Goal: Task Accomplishment & Management: Complete application form

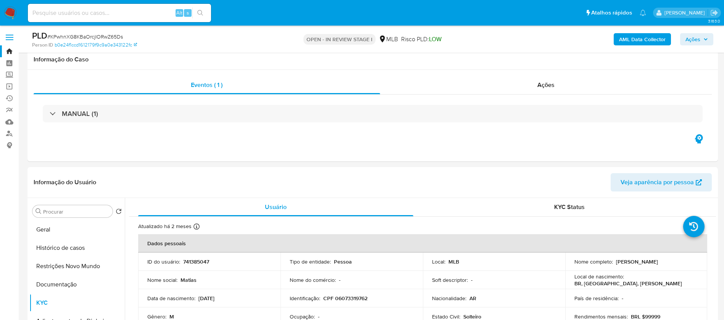
select select "10"
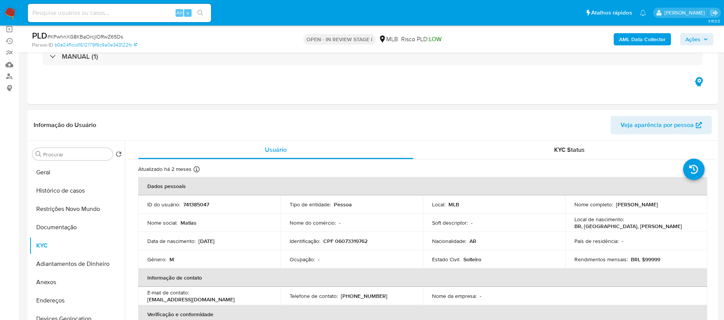
scroll to position [115, 0]
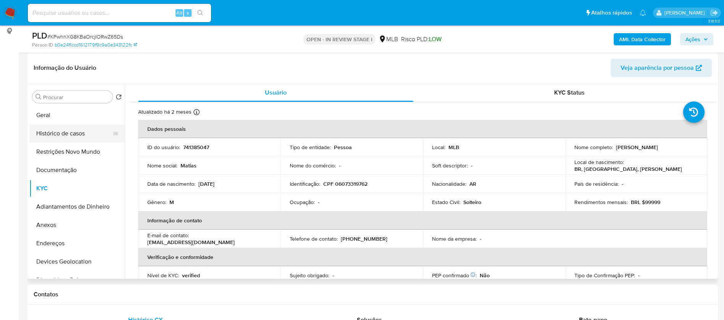
click at [84, 133] on button "Histórico de casos" at bounding box center [73, 133] width 89 height 18
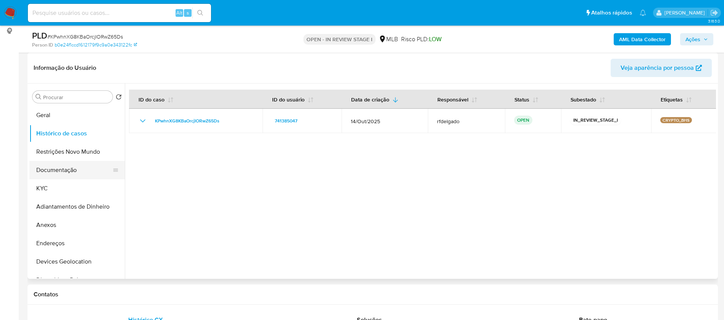
click at [81, 166] on button "Documentação" at bounding box center [73, 170] width 89 height 18
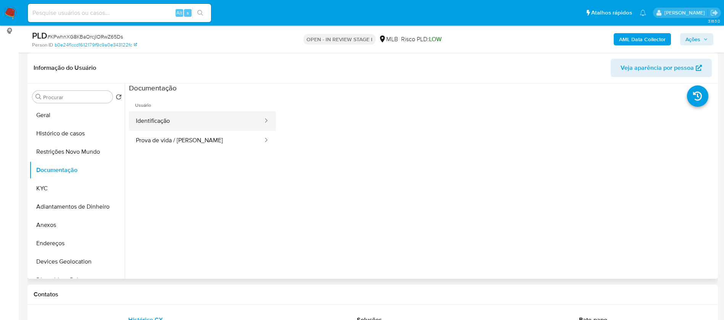
click at [160, 114] on button "Identificação" at bounding box center [196, 120] width 135 height 19
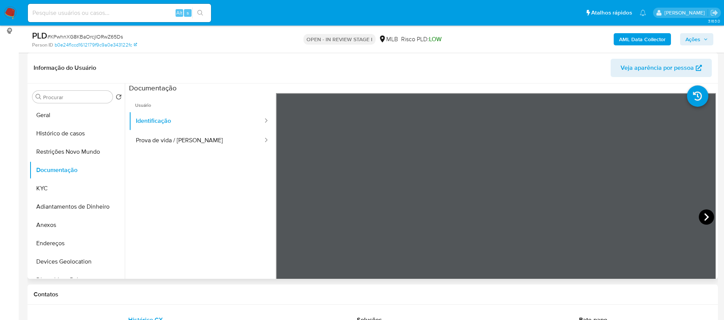
click at [707, 215] on icon at bounding box center [706, 217] width 15 height 15
click at [56, 189] on button "KYC" at bounding box center [73, 188] width 89 height 18
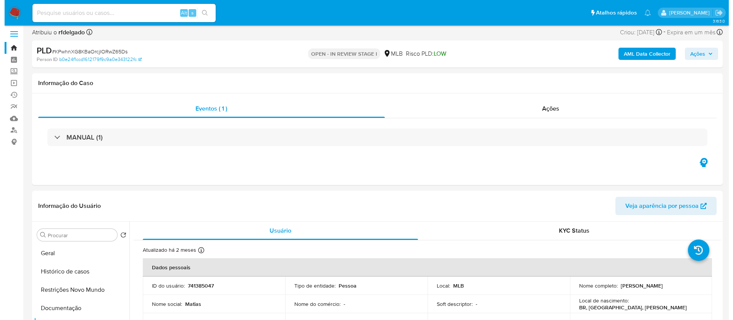
scroll to position [0, 0]
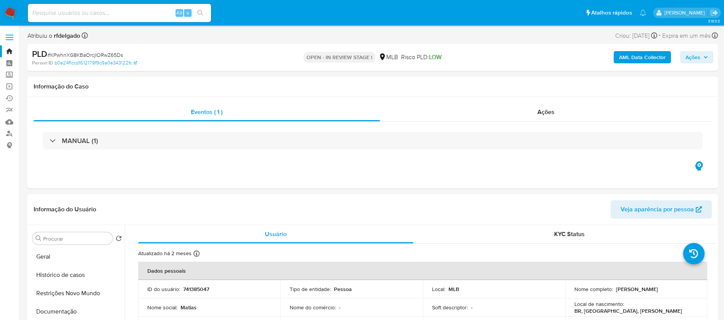
click at [623, 55] on b "AML Data Collector" at bounding box center [642, 57] width 47 height 12
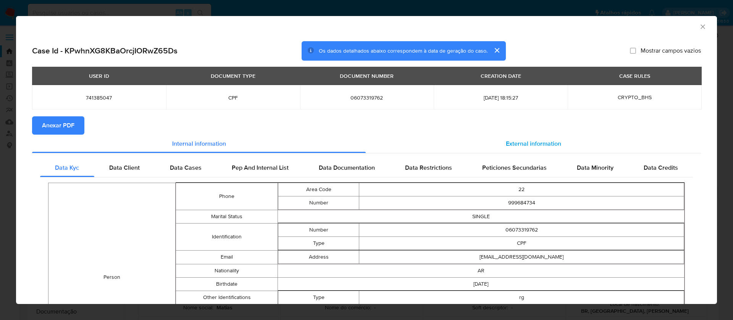
click at [495, 144] on div "External information" at bounding box center [533, 144] width 335 height 18
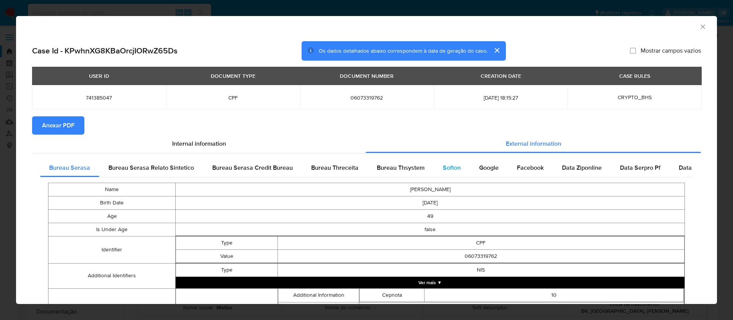
click at [443, 167] on span "Softon" at bounding box center [452, 167] width 18 height 9
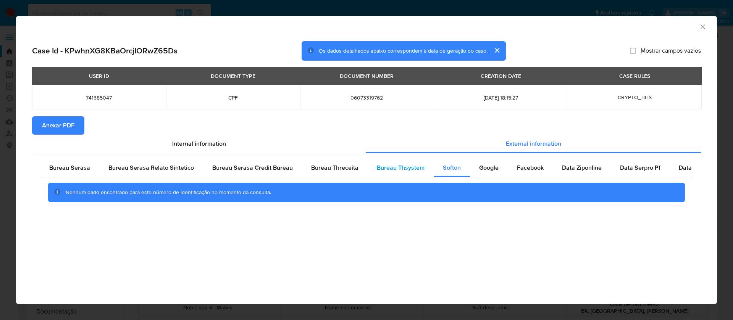
click at [399, 173] on div "Bureau Thsystem" at bounding box center [401, 168] width 66 height 18
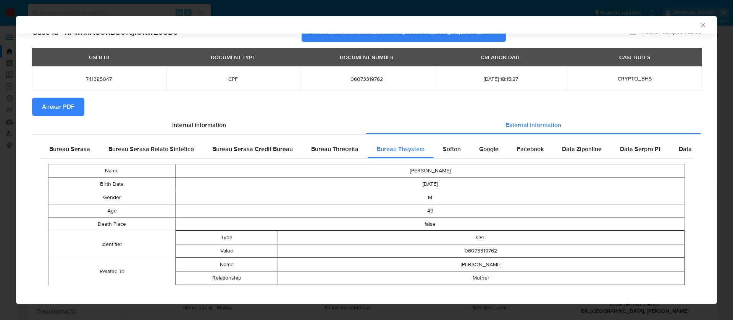
scroll to position [25, 0]
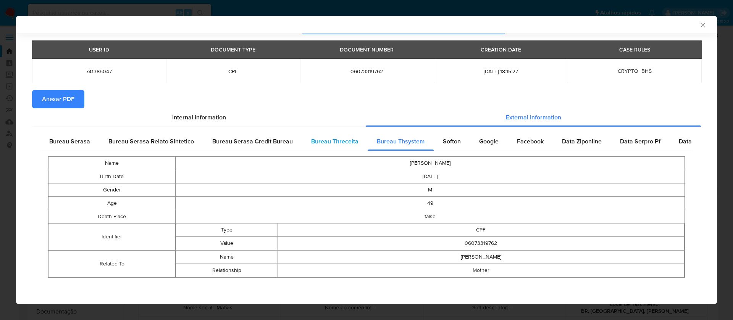
click at [334, 140] on span "Bureau Threceita" at bounding box center [334, 141] width 47 height 9
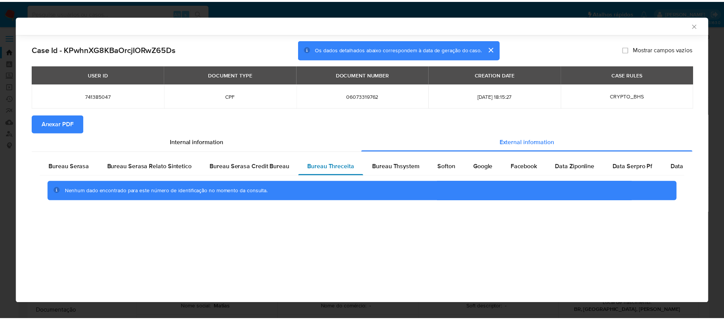
scroll to position [0, 0]
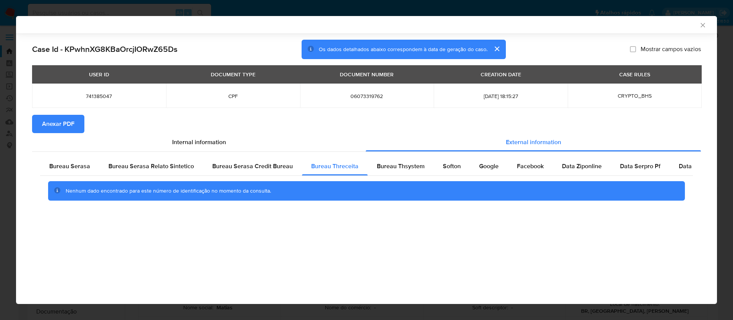
click at [55, 123] on span "Anexar PDF" at bounding box center [58, 124] width 32 height 17
click at [704, 23] on icon "Fechar a janela" at bounding box center [703, 25] width 8 height 8
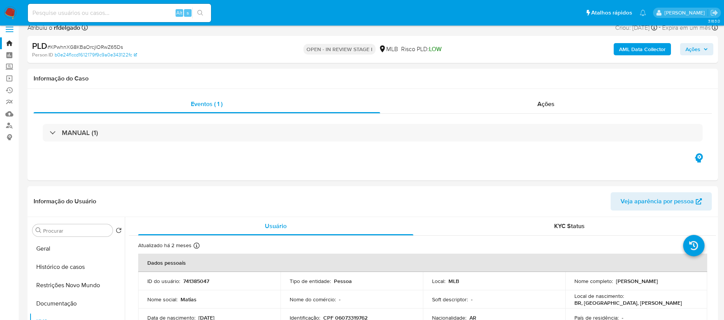
scroll to position [57, 0]
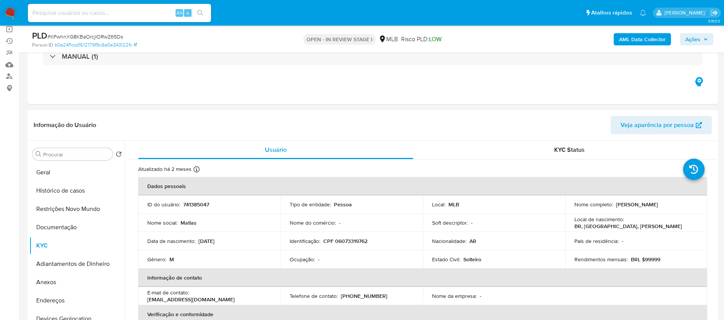
drag, startPoint x: 670, startPoint y: 202, endPoint x: 614, endPoint y: 204, distance: 55.8
click at [614, 204] on div "Nome completo : Matias Alberto Mentucci" at bounding box center [636, 204] width 124 height 7
copy p "[PERSON_NAME]"
click at [204, 203] on p "741385047" at bounding box center [196, 204] width 26 height 7
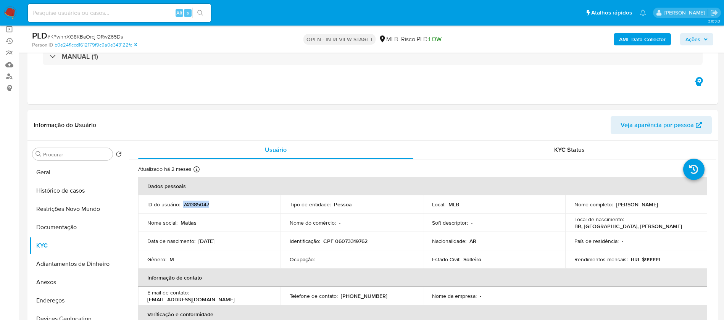
copy p "741385047"
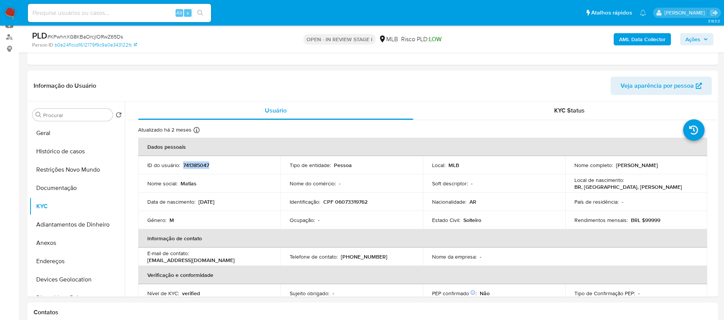
scroll to position [115, 0]
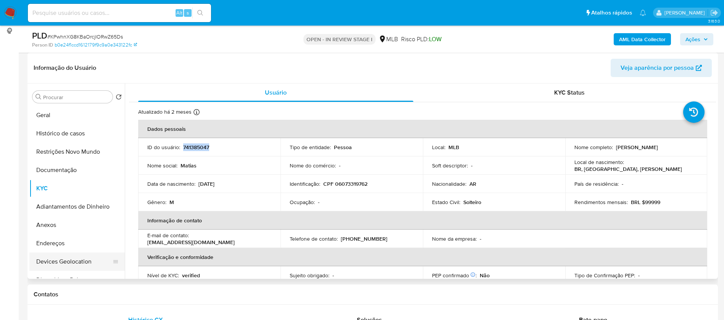
click at [85, 264] on button "Devices Geolocation" at bounding box center [73, 262] width 89 height 18
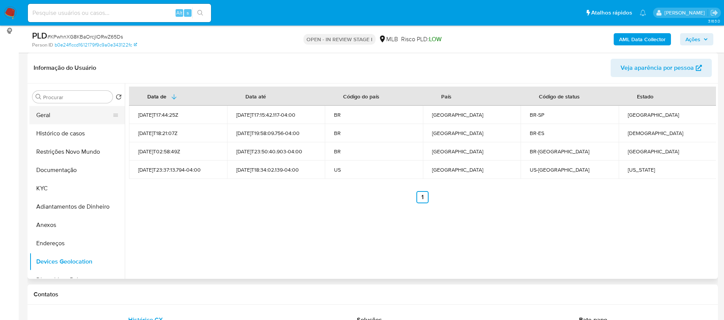
click at [55, 116] on button "Geral" at bounding box center [73, 115] width 89 height 18
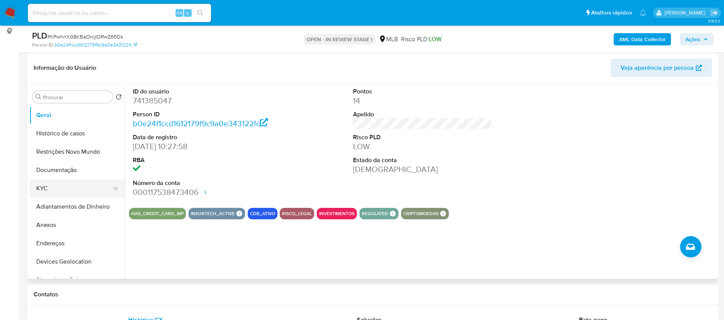
click at [45, 188] on button "KYC" at bounding box center [73, 188] width 89 height 18
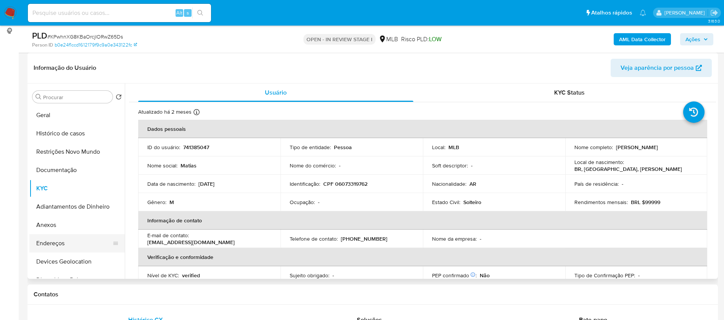
click at [77, 241] on button "Endereços" at bounding box center [73, 243] width 89 height 18
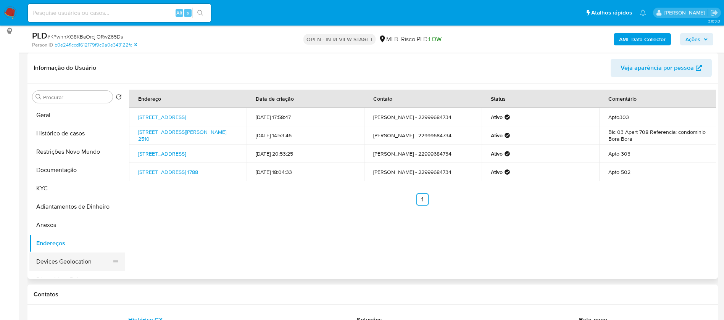
click at [64, 262] on button "Devices Geolocation" at bounding box center [73, 262] width 89 height 18
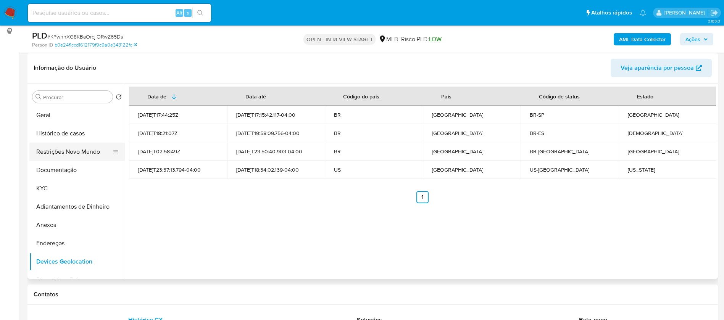
click at [81, 148] on button "Restrições Novo Mundo" at bounding box center [73, 152] width 89 height 18
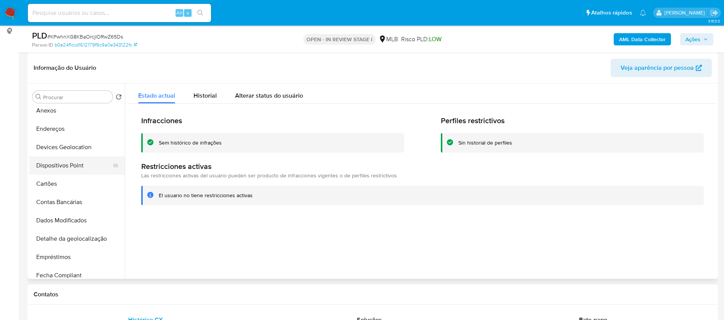
click at [79, 166] on button "Dispositivos Point" at bounding box center [73, 165] width 89 height 18
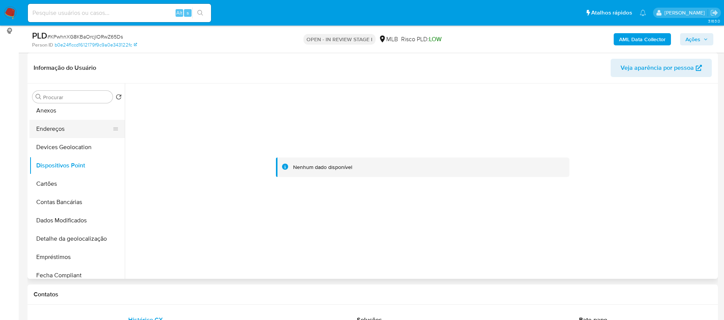
click at [43, 129] on button "Endereços" at bounding box center [73, 129] width 89 height 18
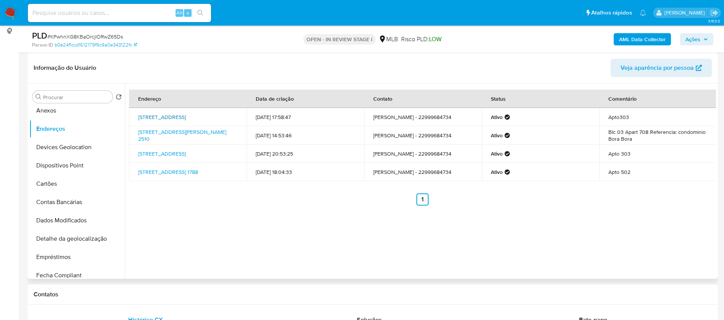
click at [159, 116] on link "Rua Mar Del Plata 155, Macaé, Rio De Janeiro, 27920180, Brasil 155" at bounding box center [162, 117] width 48 height 8
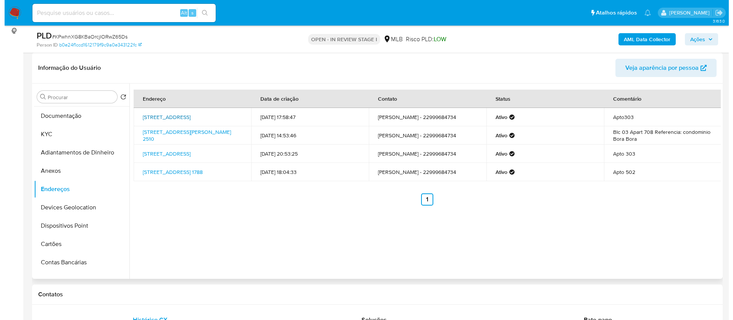
scroll to position [0, 0]
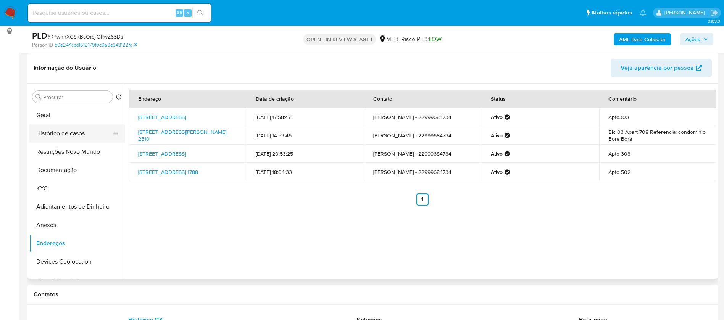
click at [63, 137] on button "Histórico de casos" at bounding box center [73, 133] width 89 height 18
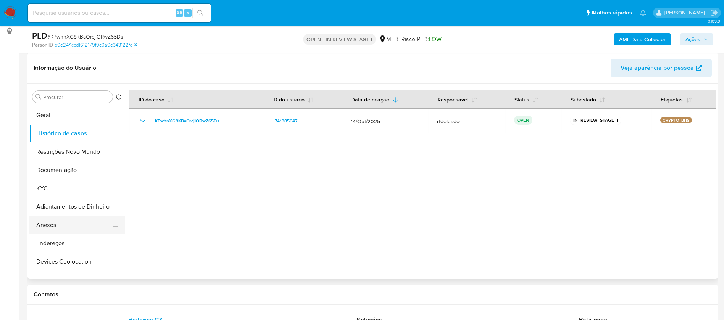
drag, startPoint x: 48, startPoint y: 229, endPoint x: 57, endPoint y: 227, distance: 9.1
click at [48, 229] on button "Anexos" at bounding box center [73, 225] width 89 height 18
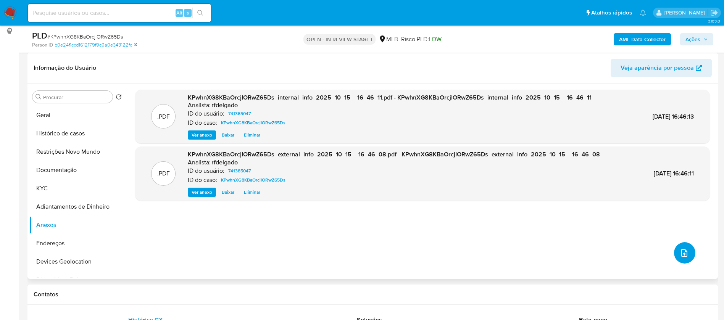
click at [680, 253] on icon "upload-file" at bounding box center [684, 252] width 9 height 9
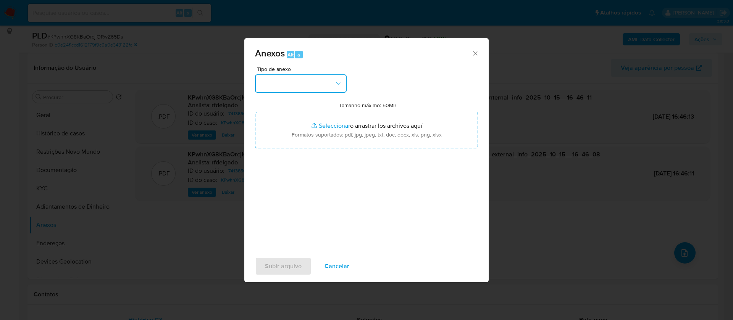
click at [280, 86] on button "button" at bounding box center [301, 83] width 92 height 18
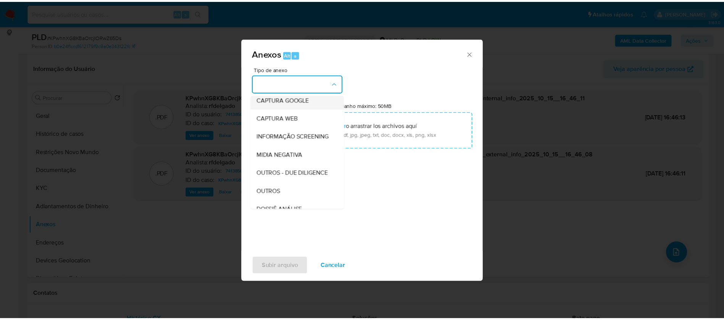
scroll to position [57, 0]
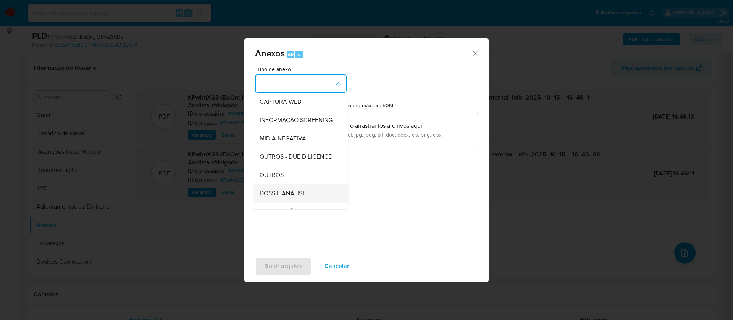
click at [300, 197] on span "DOSSIÊ ANÁLISE" at bounding box center [283, 194] width 46 height 8
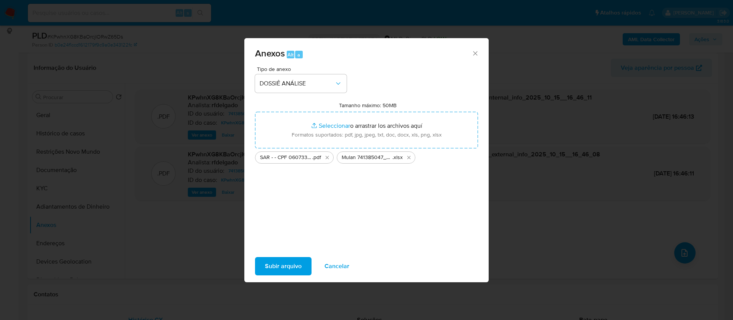
click at [289, 271] on span "Subir arquivo" at bounding box center [283, 266] width 37 height 17
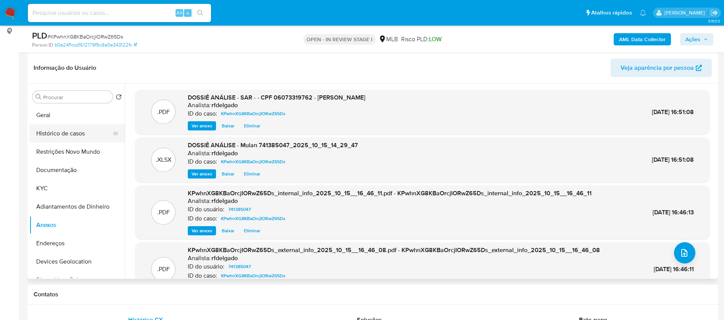
click at [80, 136] on button "Histórico de casos" at bounding box center [73, 133] width 89 height 18
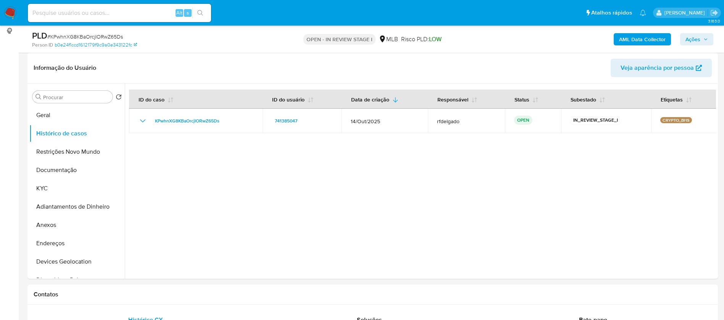
click at [700, 38] on span "Ações" at bounding box center [692, 39] width 15 height 12
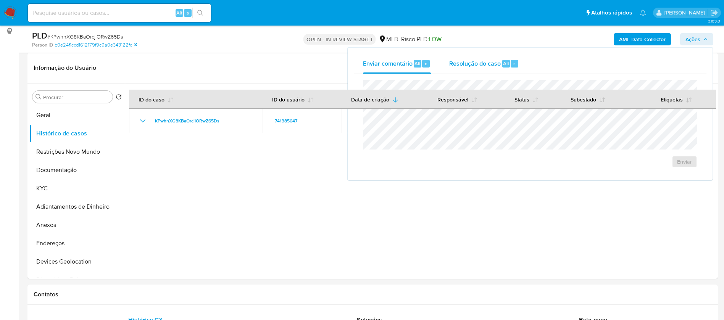
click at [477, 65] on span "Resolução do caso" at bounding box center [475, 63] width 52 height 9
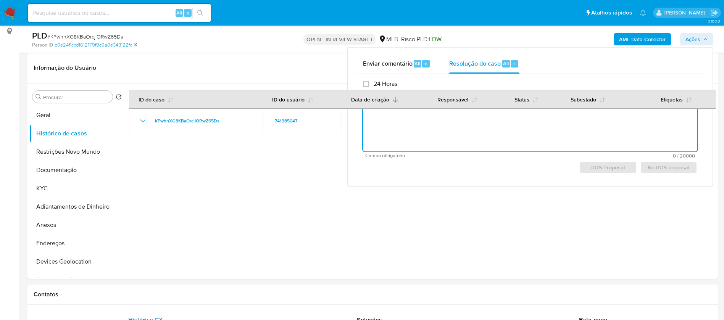
click at [504, 136] on textarea at bounding box center [530, 120] width 334 height 61
paste textarea "Falso positivo: A análise levou em consideração detalhes do alerta, histórico, …"
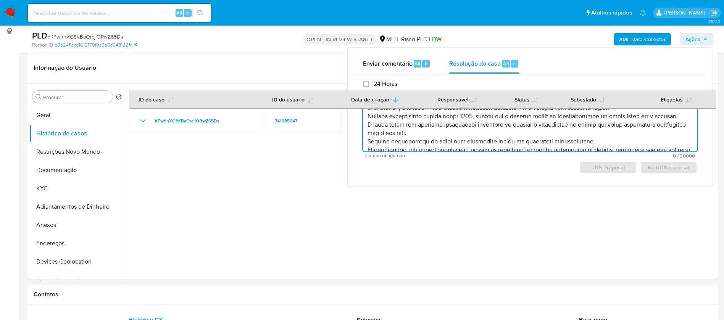
scroll to position [87, 0]
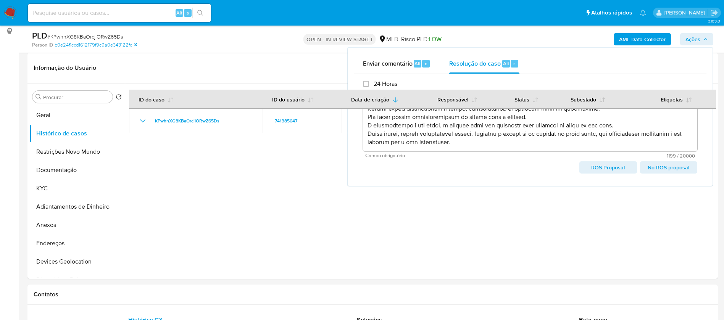
click at [660, 170] on span "No ROS proposal" at bounding box center [668, 167] width 47 height 11
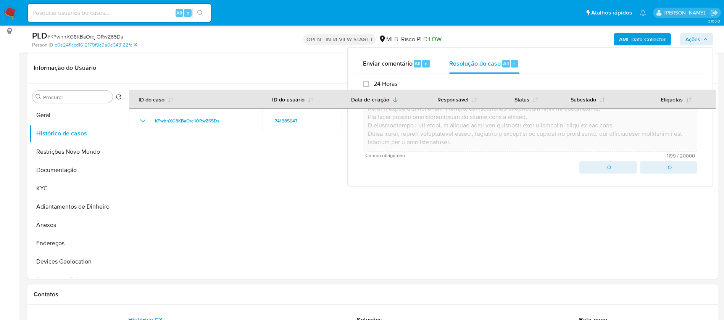
type textarea "Falso positivo: A análise levou em consideração detalhes do alerta, histórico, …"
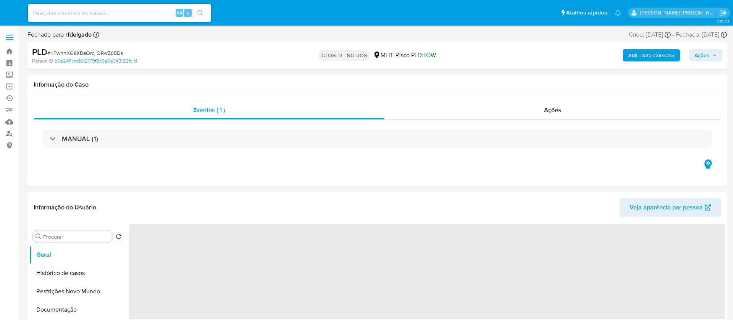
select select "10"
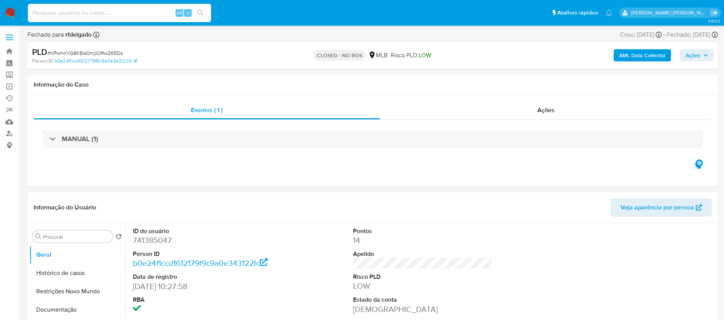
click at [110, 9] on input at bounding box center [119, 13] width 183 height 10
paste input "C2vrBiWf05mqZpWVmm2v25H6"
type input "C2vrBiWf05mqZpWVmm2v25H6"
click at [201, 14] on icon "search-icon" at bounding box center [200, 13] width 6 height 6
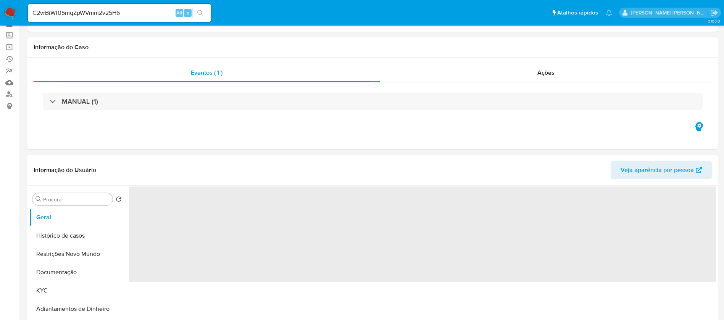
select select "10"
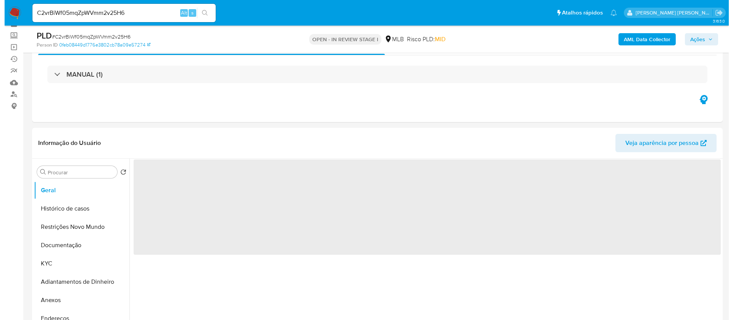
scroll to position [115, 0]
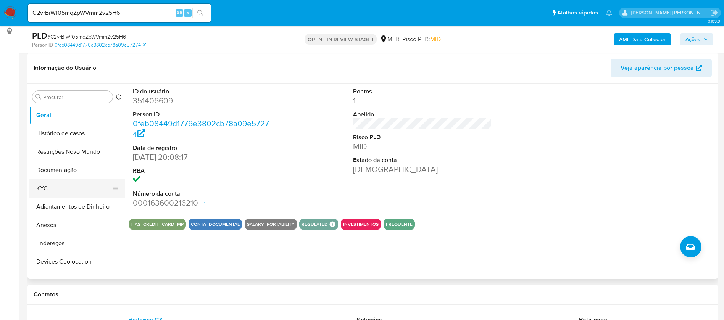
click at [46, 187] on button "KYC" at bounding box center [73, 188] width 89 height 18
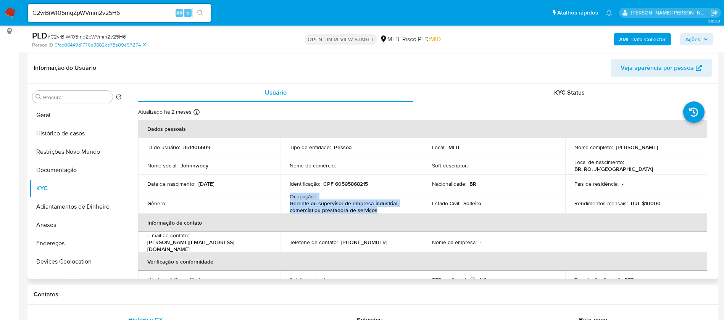
drag, startPoint x: 289, startPoint y: 197, endPoint x: 381, endPoint y: 208, distance: 93.1
click at [381, 208] on div "Ocupação : Gerente ou supervisor de empresa industrial, comercial ou prestadora…" at bounding box center [352, 203] width 124 height 21
copy div "Ocupação : Gerente ou supervisor de empresa industrial, comercial ou prestadora…"
click at [50, 168] on button "Documentação" at bounding box center [73, 170] width 89 height 18
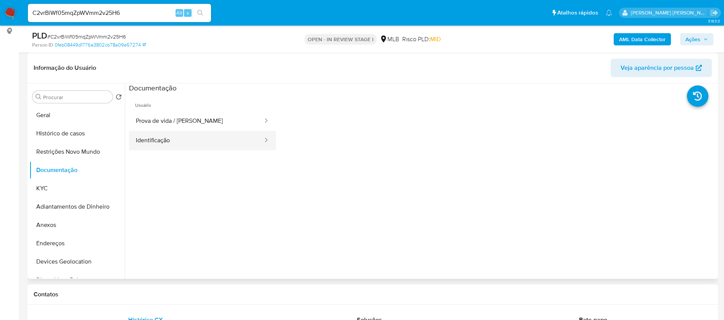
click at [193, 140] on button "Identificação" at bounding box center [196, 140] width 135 height 19
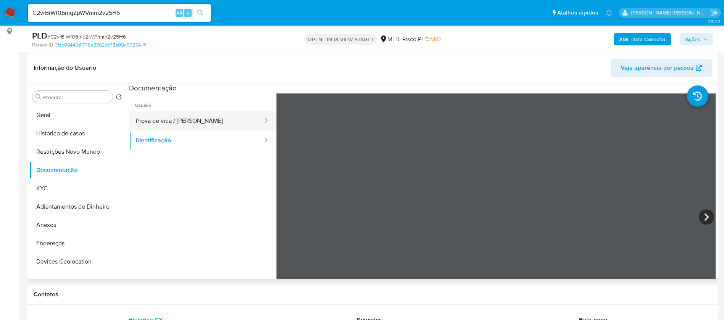
click at [202, 118] on button "Prova de vida / [PERSON_NAME]" at bounding box center [196, 120] width 135 height 19
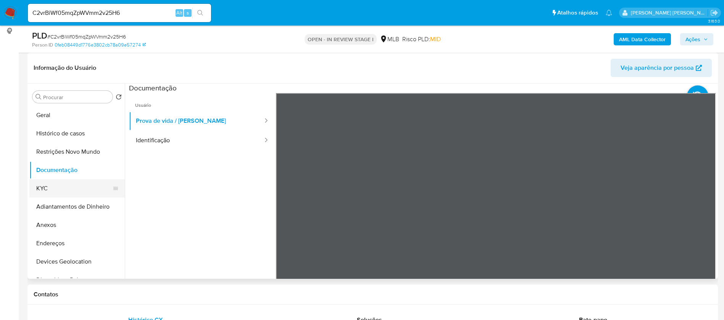
click at [63, 187] on button "KYC" at bounding box center [73, 188] width 89 height 18
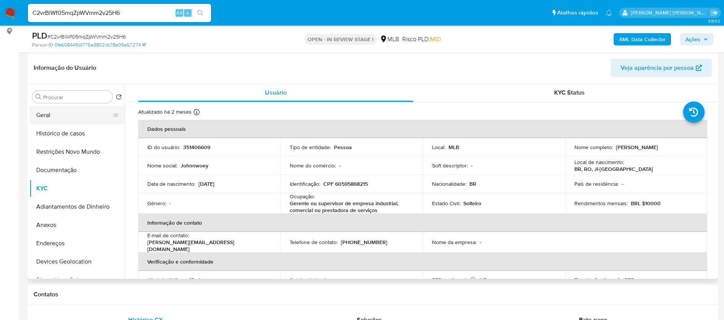
click at [40, 110] on button "Geral" at bounding box center [73, 115] width 89 height 18
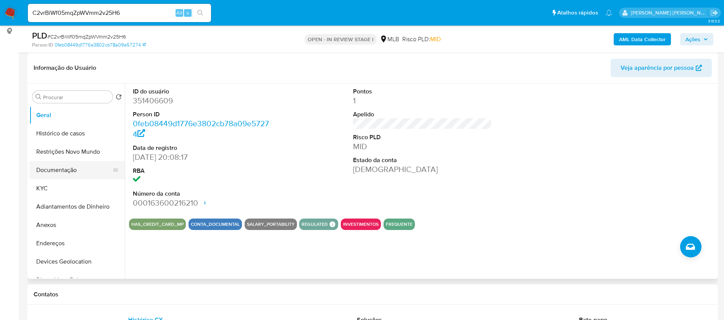
click at [58, 175] on button "Documentação" at bounding box center [73, 170] width 89 height 18
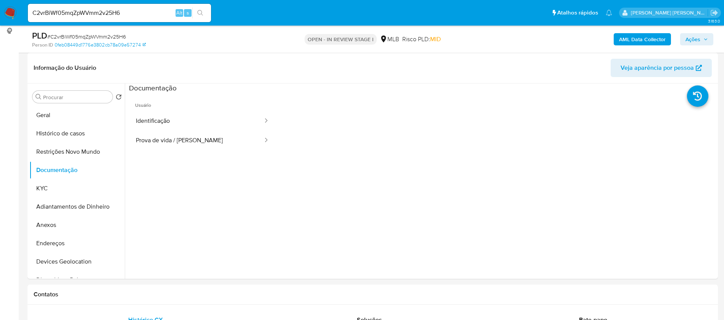
click at [635, 39] on b "AML Data Collector" at bounding box center [642, 39] width 47 height 12
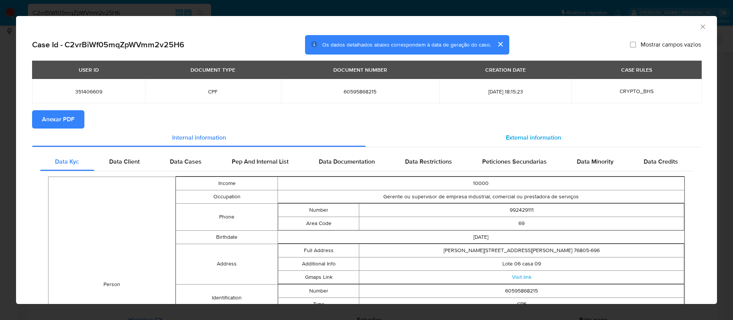
click at [509, 133] on span "External information" at bounding box center [533, 137] width 55 height 9
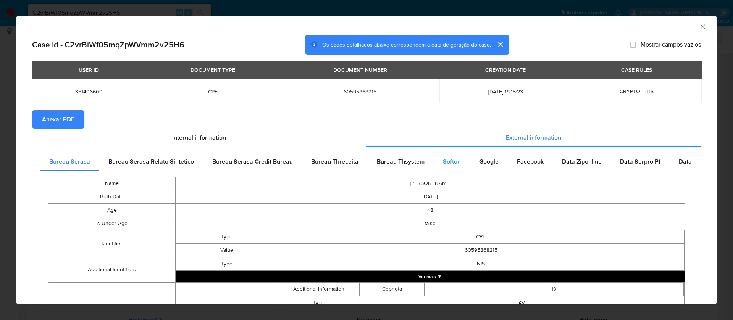
click at [437, 161] on div "Softon" at bounding box center [452, 162] width 36 height 18
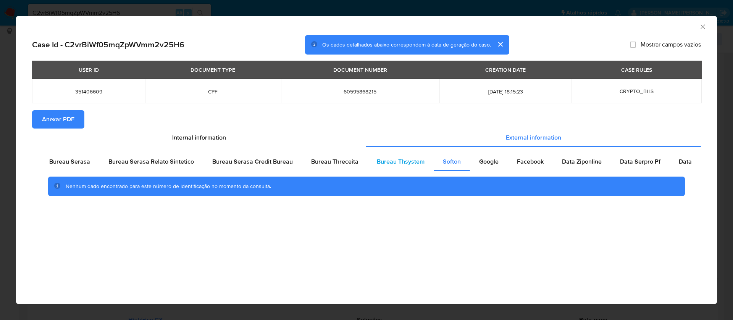
click at [409, 160] on span "Bureau Thsystem" at bounding box center [401, 161] width 48 height 9
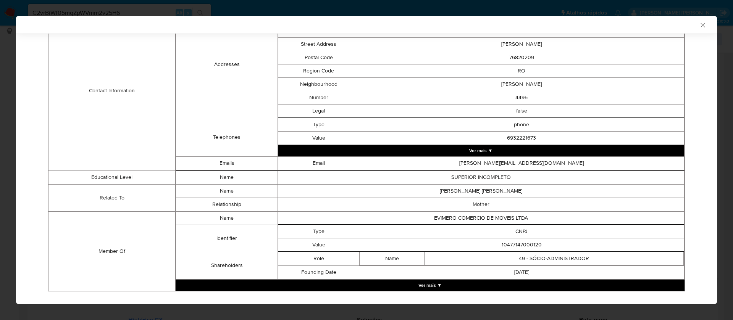
scroll to position [324, 0]
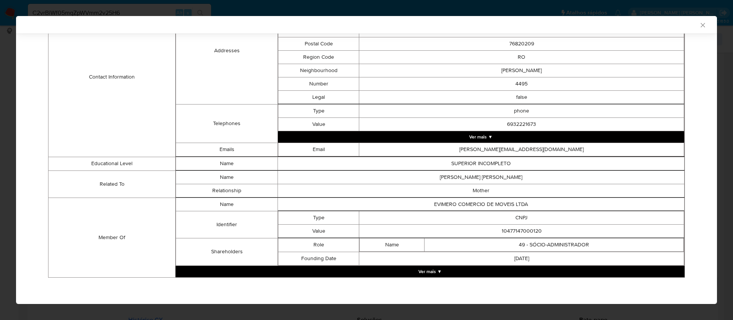
click at [509, 232] on td "10477147000120" at bounding box center [521, 230] width 325 height 13
copy td "10477147000120"
click at [435, 269] on button "Ver mais ▼" at bounding box center [430, 271] width 509 height 11
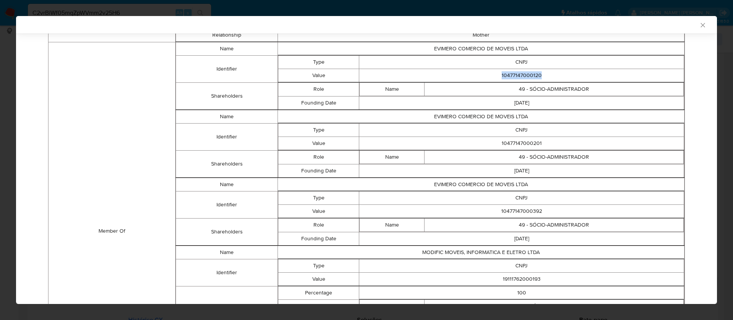
scroll to position [496, 0]
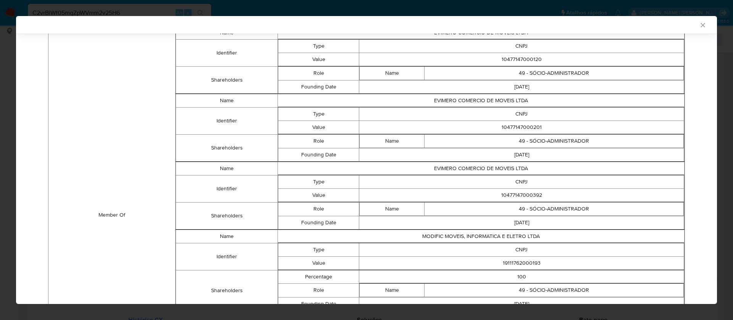
click at [524, 130] on td "10477147000201" at bounding box center [521, 127] width 325 height 13
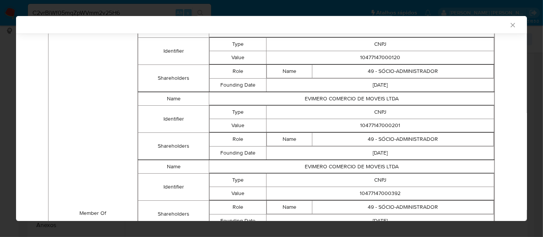
click at [379, 195] on td "10477147000392" at bounding box center [379, 193] width 227 height 13
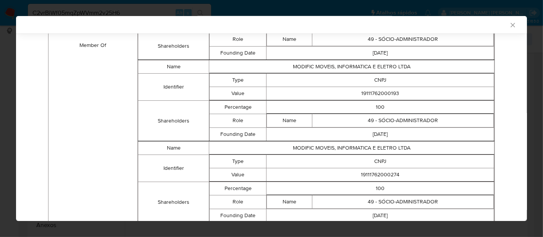
scroll to position [666, 0]
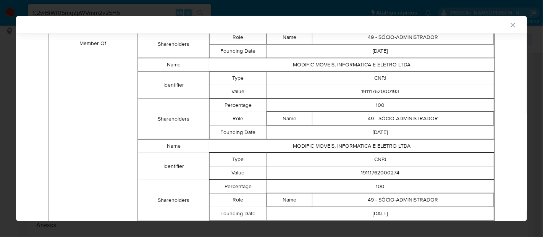
click at [387, 96] on td "19111762000193" at bounding box center [379, 91] width 227 height 13
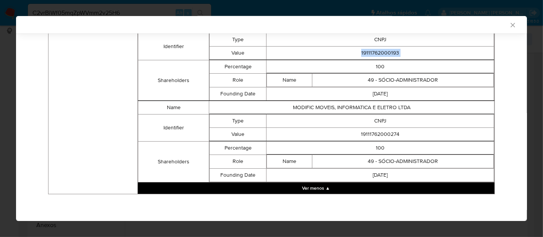
scroll to position [709, 0]
click at [378, 132] on td "19111762000274" at bounding box center [379, 133] width 227 height 13
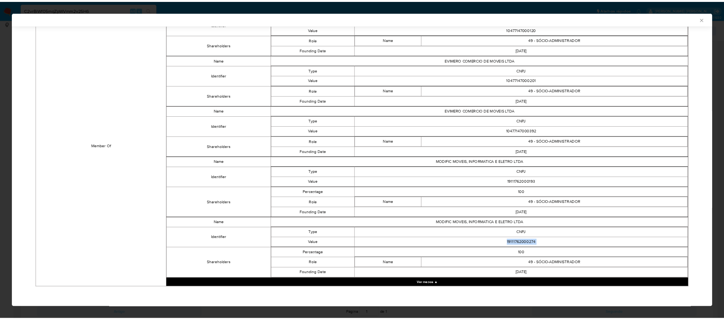
scroll to position [529, 0]
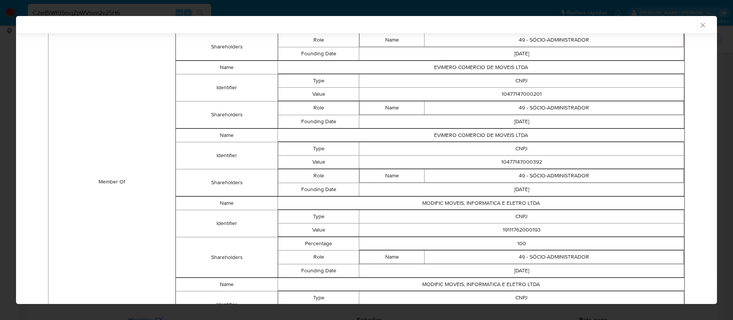
click at [699, 26] on icon "Fechar a janela" at bounding box center [703, 25] width 8 height 8
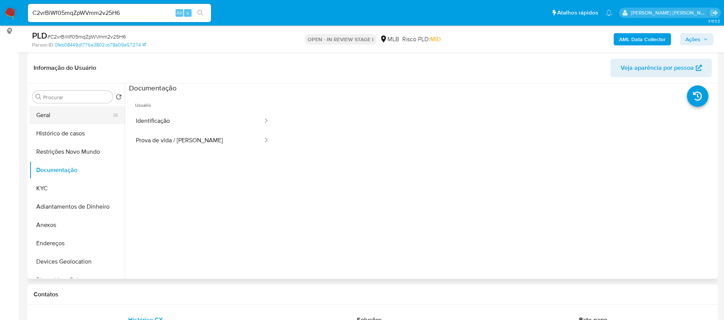
click at [48, 114] on button "Geral" at bounding box center [73, 115] width 89 height 18
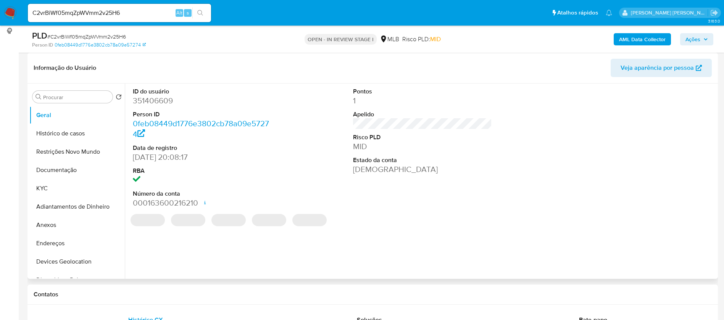
click at [159, 103] on dd "351406609" at bounding box center [202, 100] width 139 height 11
copy dd "351406609"
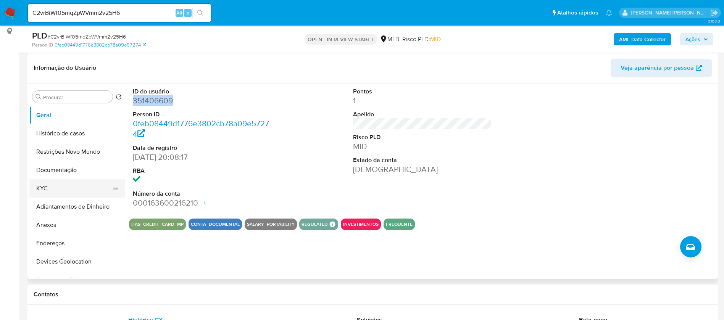
click at [53, 186] on button "KYC" at bounding box center [73, 188] width 89 height 18
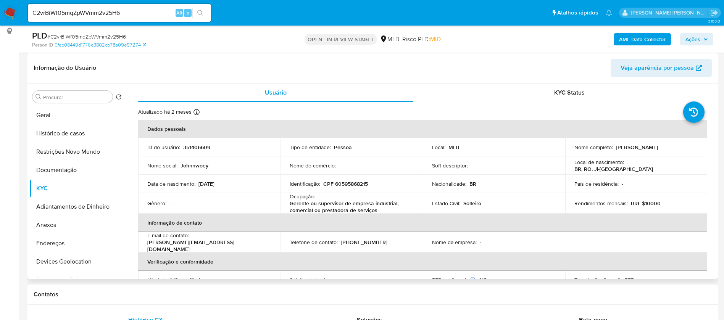
drag, startPoint x: 687, startPoint y: 146, endPoint x: 614, endPoint y: 149, distance: 73.3
click at [614, 149] on div "Nome completo : [PERSON_NAME]" at bounding box center [636, 147] width 124 height 7
copy p "[PERSON_NAME]"
click at [75, 111] on button "Geral" at bounding box center [73, 115] width 89 height 18
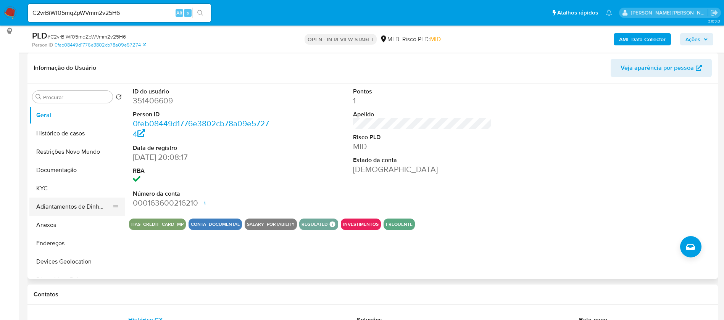
click at [39, 198] on button "Adiantamentos de Dinheiro" at bounding box center [73, 207] width 89 height 18
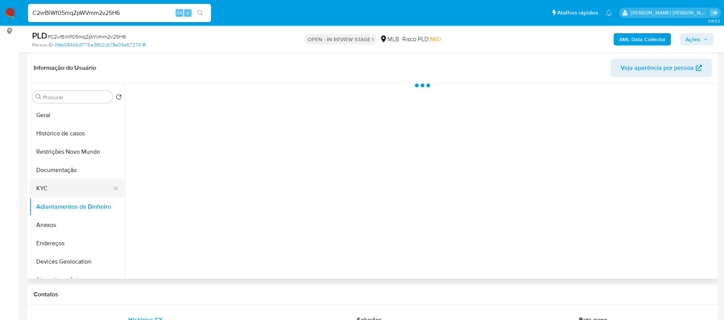
click at [45, 185] on button "KYC" at bounding box center [73, 188] width 89 height 18
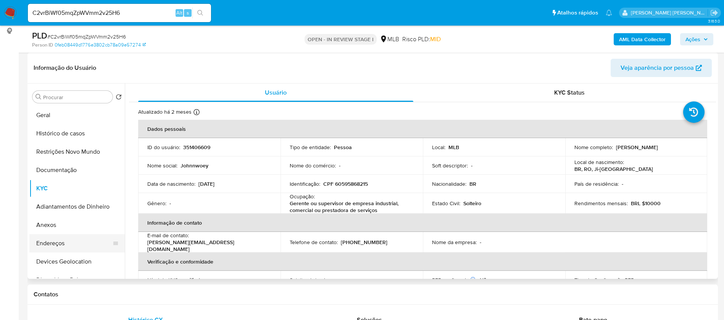
click at [59, 241] on button "Endereços" at bounding box center [73, 243] width 89 height 18
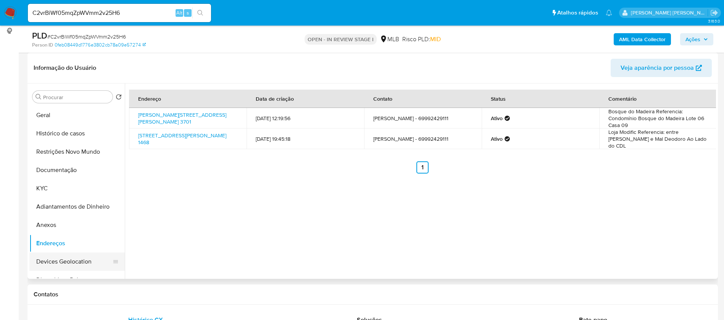
click at [70, 263] on button "Devices Geolocation" at bounding box center [73, 262] width 89 height 18
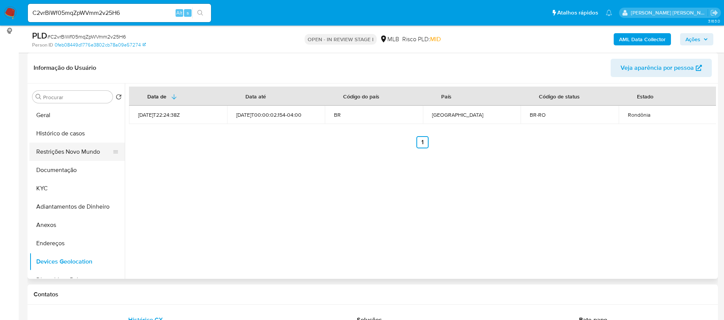
click at [69, 153] on button "Restrições Novo Mundo" at bounding box center [73, 152] width 89 height 18
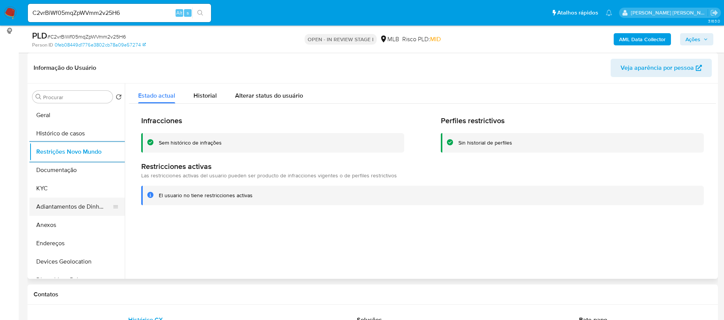
scroll to position [57, 0]
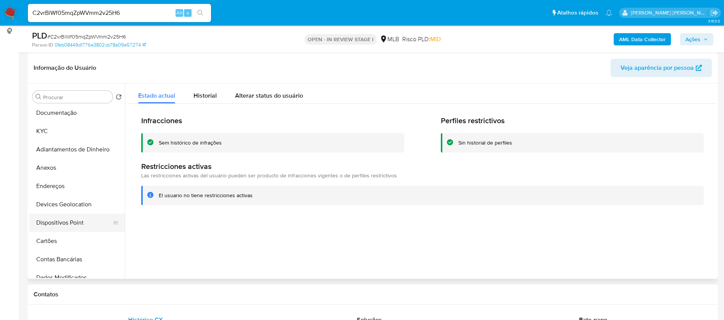
click at [85, 226] on button "Dispositivos Point" at bounding box center [73, 223] width 89 height 18
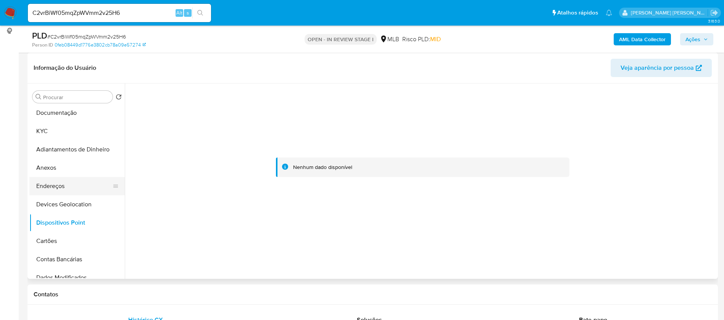
click at [56, 190] on button "Endereços" at bounding box center [73, 186] width 89 height 18
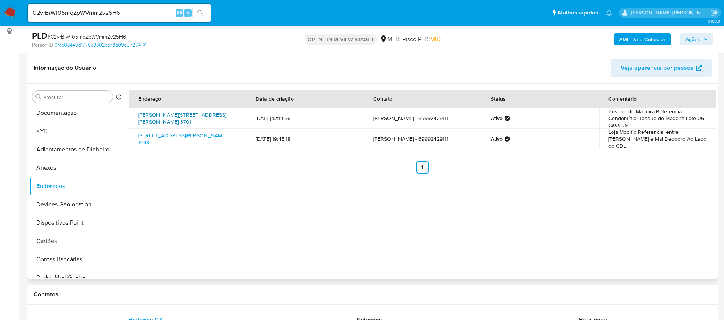
click at [157, 118] on link "[PERSON_NAME][STREET_ADDRESS][PERSON_NAME] 3701" at bounding box center [182, 118] width 88 height 15
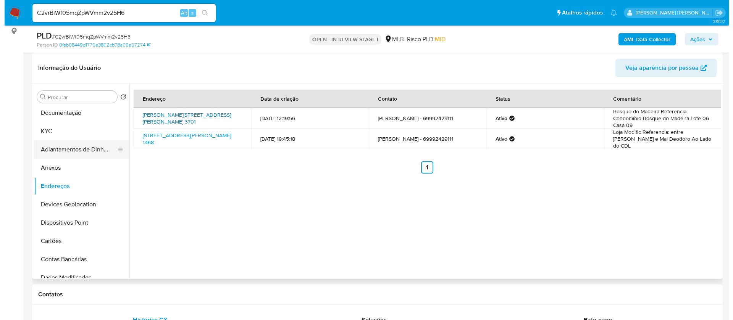
scroll to position [0, 0]
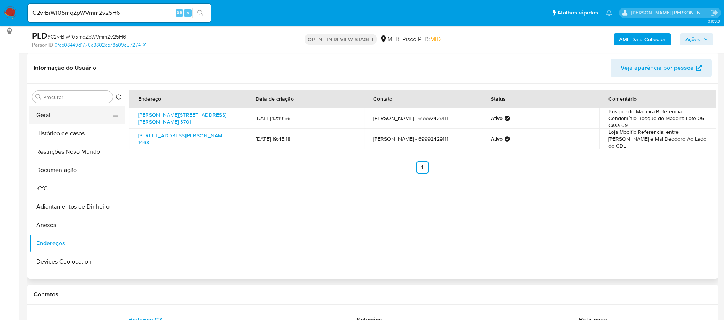
drag, startPoint x: 73, startPoint y: 132, endPoint x: 85, endPoint y: 122, distance: 16.3
click at [73, 131] on button "Histórico de casos" at bounding box center [76, 133] width 95 height 18
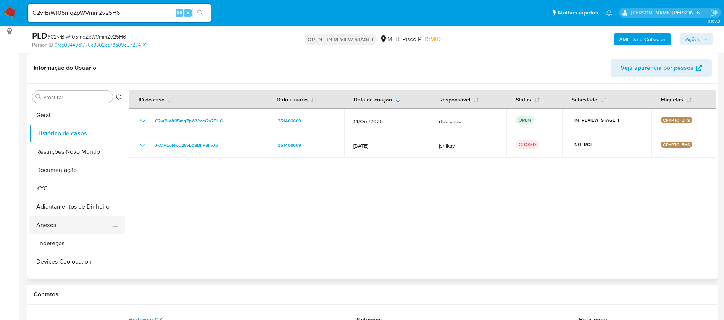
click at [64, 221] on button "Anexos" at bounding box center [73, 225] width 89 height 18
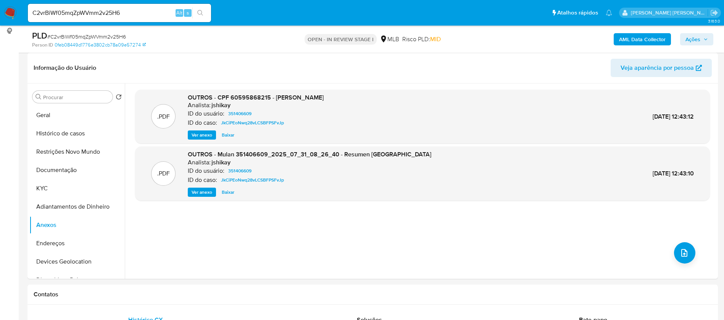
click at [641, 36] on b "AML Data Collector" at bounding box center [642, 39] width 47 height 12
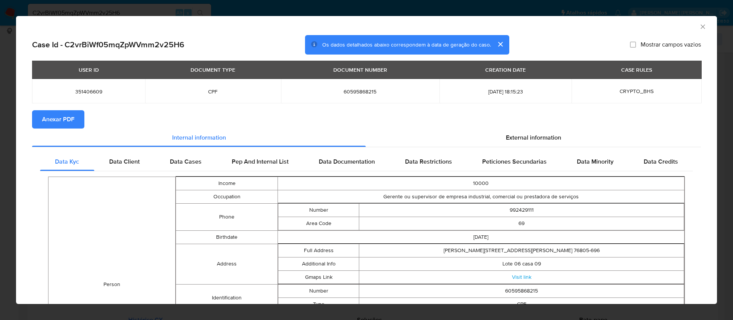
click at [44, 119] on span "Anexar PDF" at bounding box center [58, 119] width 32 height 17
click at [699, 25] on icon "Fechar a janela" at bounding box center [703, 27] width 8 height 8
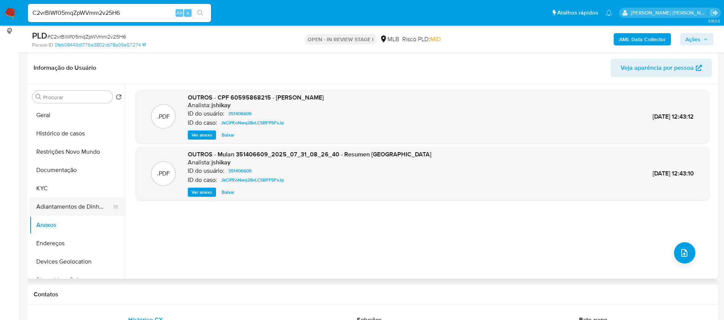
click at [60, 202] on button "Adiantamentos de Dinheiro" at bounding box center [73, 207] width 89 height 18
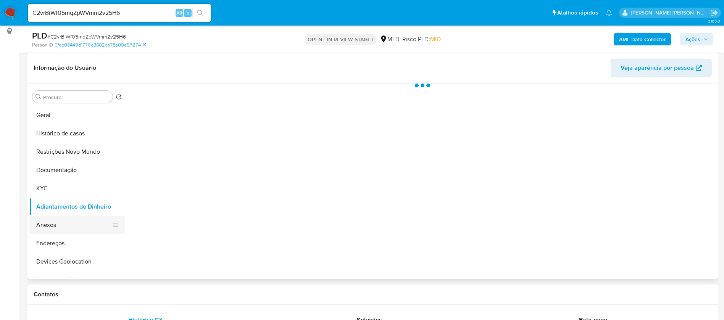
click at [56, 221] on button "Anexos" at bounding box center [73, 225] width 89 height 18
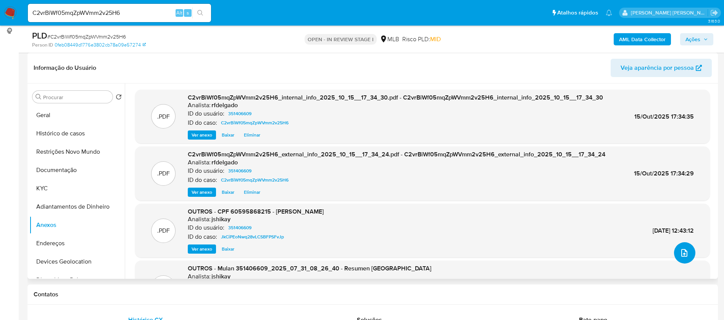
click at [683, 252] on icon "upload-file" at bounding box center [684, 252] width 9 height 9
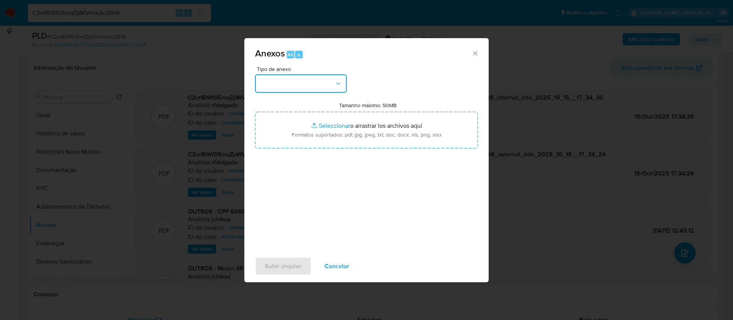
click at [308, 90] on button "button" at bounding box center [301, 83] width 92 height 18
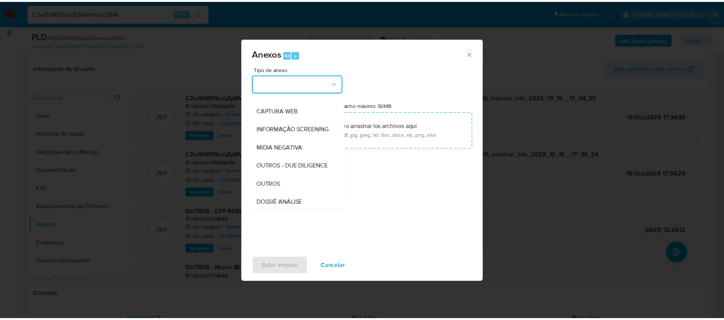
scroll to position [115, 0]
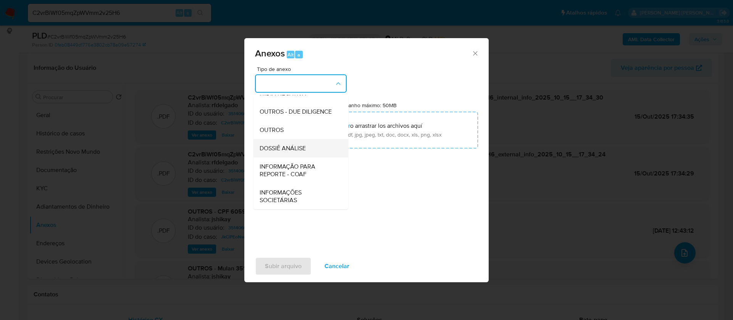
click at [306, 152] on span "DOSSIÊ ANÁLISE" at bounding box center [283, 149] width 46 height 8
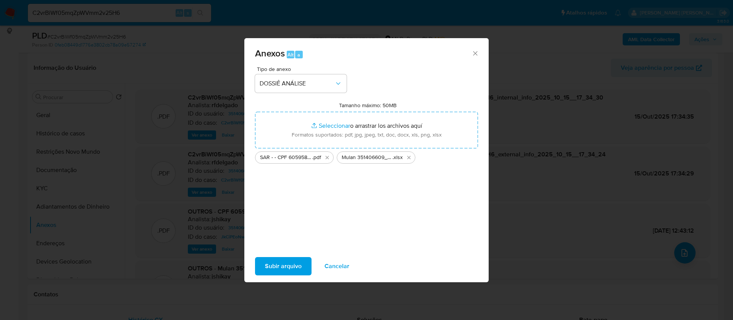
click at [294, 270] on span "Subir arquivo" at bounding box center [283, 266] width 37 height 17
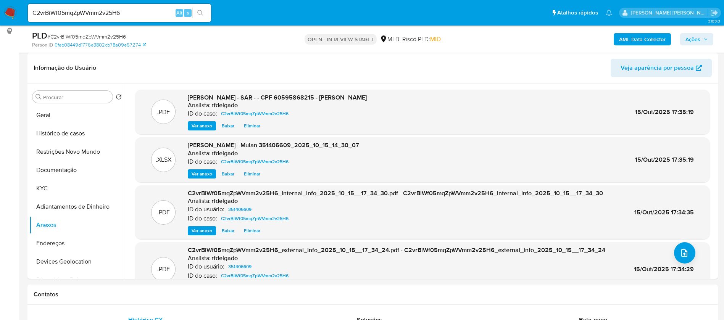
click at [698, 37] on span "Ações" at bounding box center [692, 39] width 15 height 12
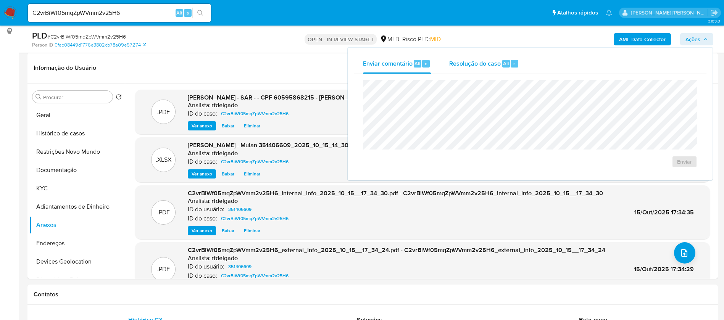
click at [495, 59] on span "Resolução do caso" at bounding box center [475, 63] width 52 height 9
click at [510, 112] on textarea at bounding box center [530, 120] width 334 height 61
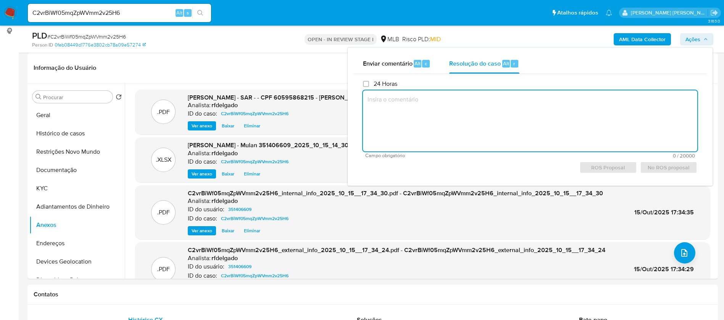
paste textarea "Falso positivo: A análise levou em consideração detalhes do alerta, histórico, …"
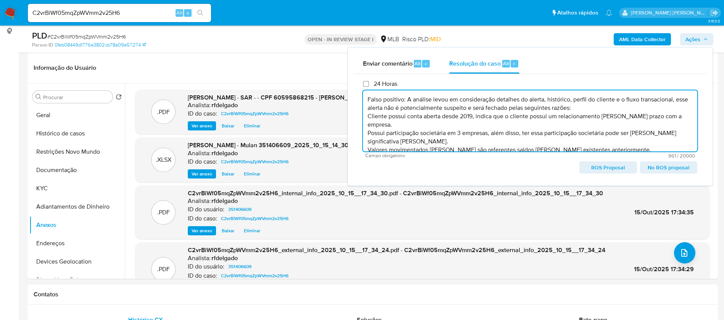
scroll to position [53, 0]
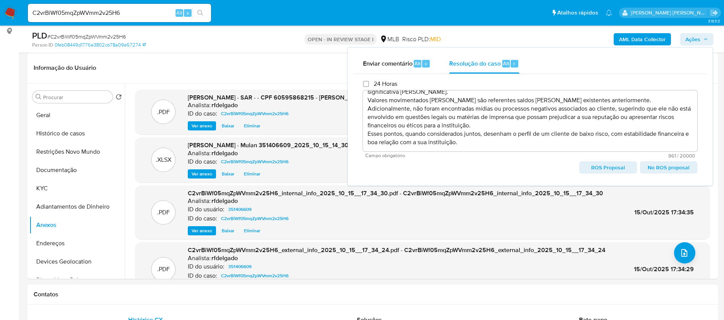
click at [660, 169] on span "No ROS proposal" at bounding box center [668, 167] width 47 height 11
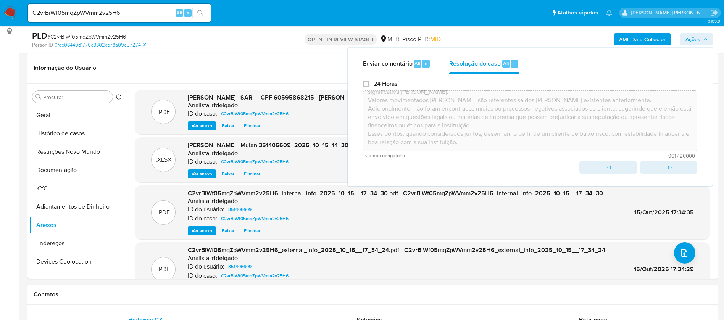
type textarea "Falso positivo: A análise levou em consideração detalhes do alerta, histórico, …"
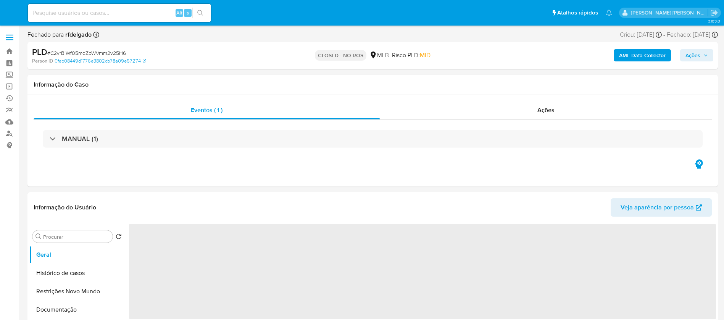
select select "10"
